Goal: Navigation & Orientation: Find specific page/section

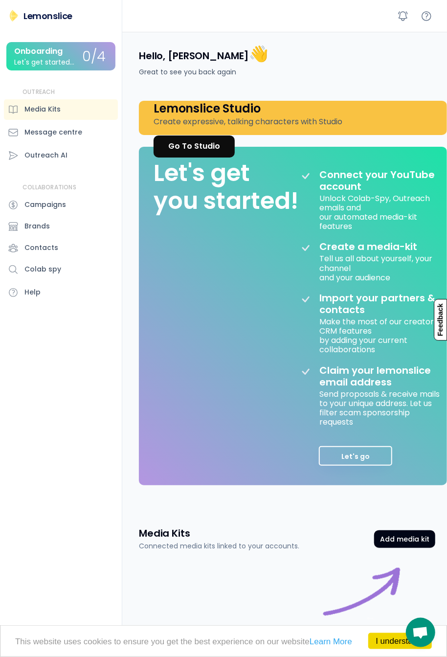
click at [48, 154] on div "Outreach AI" at bounding box center [45, 155] width 43 height 10
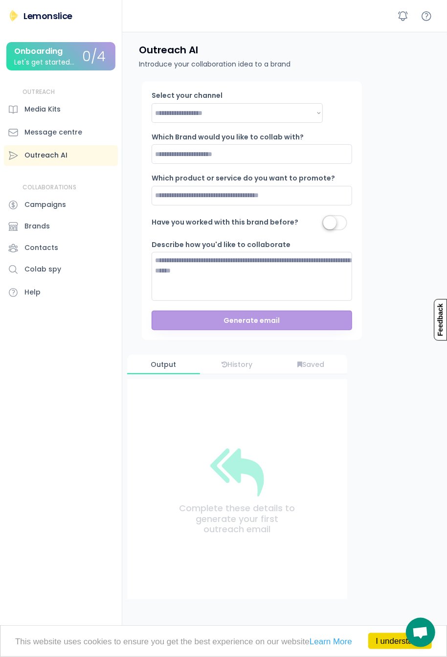
click at [70, 128] on div "Message centre" at bounding box center [53, 132] width 58 height 10
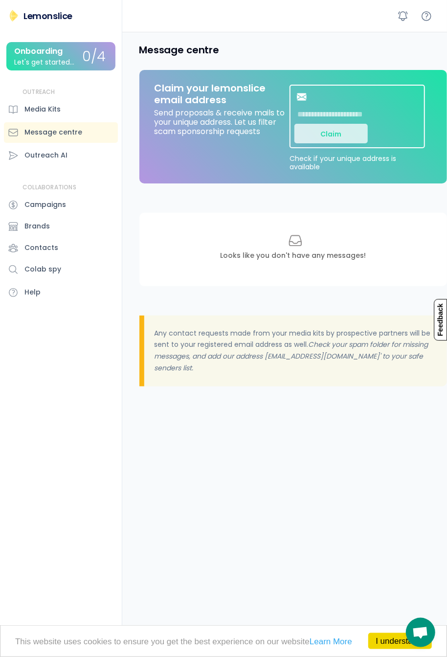
click at [447, 44] on div "Message centre" at bounding box center [287, 51] width 320 height 38
